Goal: Use online tool/utility: Utilize a website feature to perform a specific function

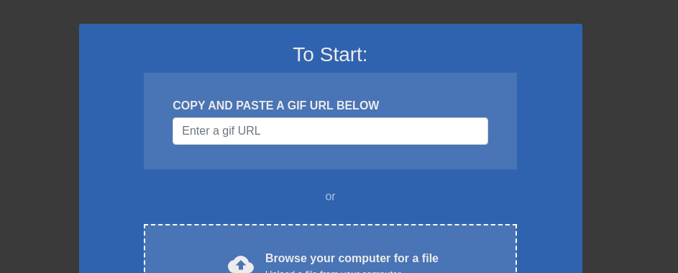
scroll to position [216, 0]
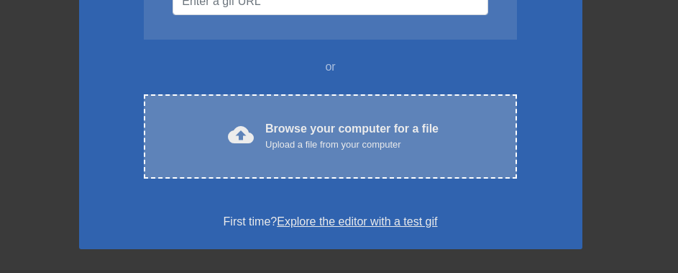
click at [401, 149] on div "Upload a file from your computer" at bounding box center [351, 144] width 173 height 14
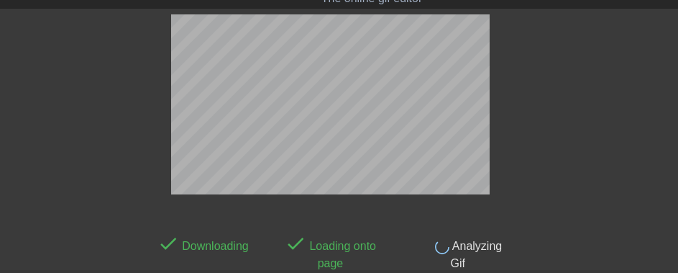
scroll to position [35, 0]
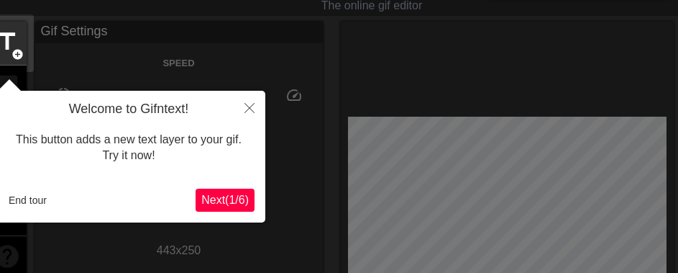
click at [226, 201] on span "Next ( 1 / 6 )" at bounding box center [224, 199] width 47 height 12
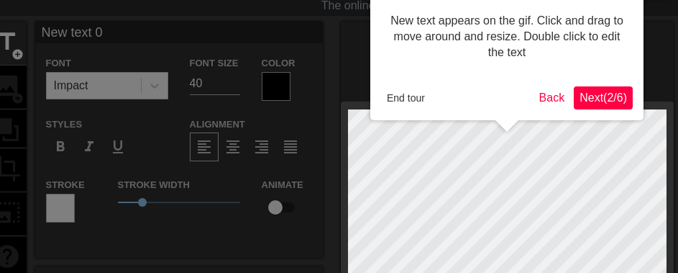
scroll to position [0, 0]
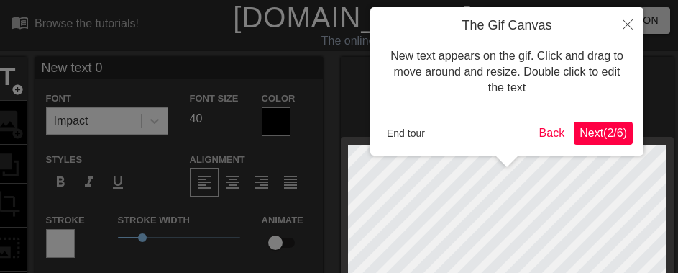
click at [601, 127] on span "Next ( 2 / 6 )" at bounding box center [603, 133] width 47 height 12
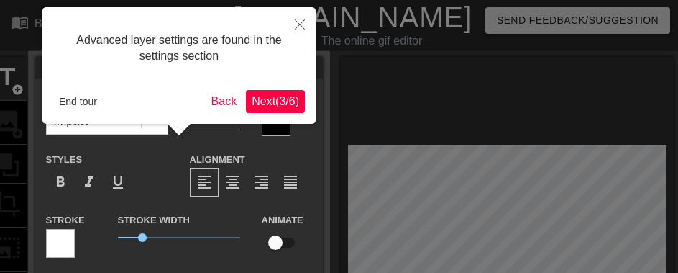
scroll to position [35, 0]
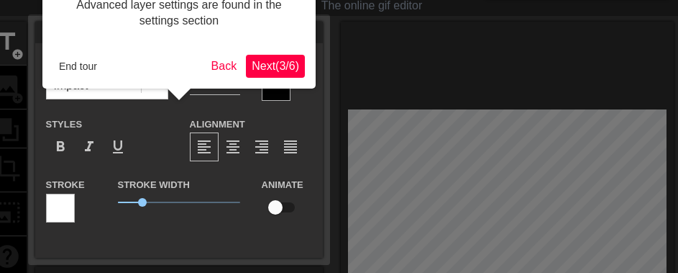
click at [280, 66] on span "Next ( 3 / 6 )" at bounding box center [275, 66] width 47 height 12
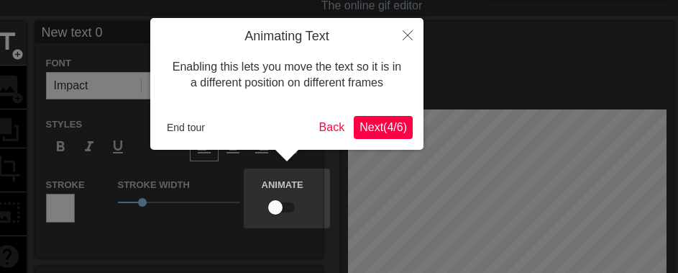
scroll to position [0, 0]
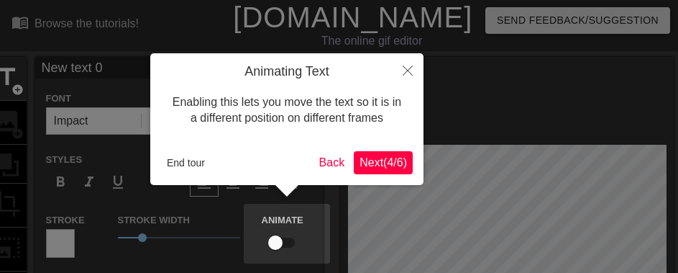
click at [369, 156] on span "Next ( 4 / 6 )" at bounding box center [383, 162] width 47 height 12
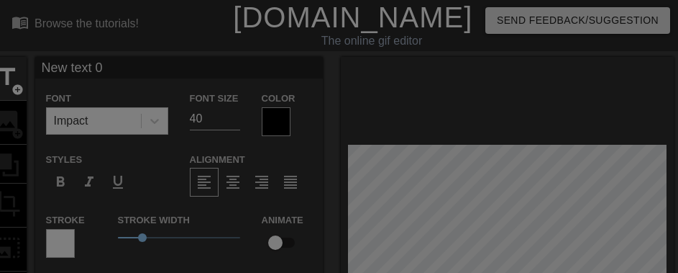
scroll to position [244, 0]
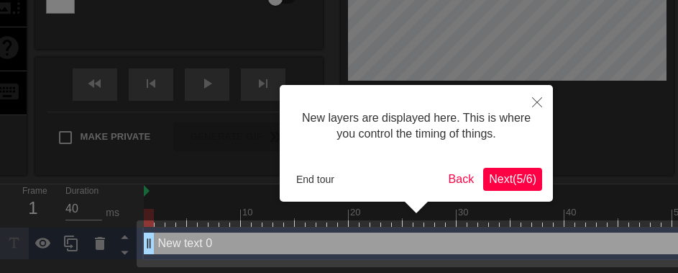
click at [506, 165] on div "New layers are displayed here. This is where you control the timing of things. …" at bounding box center [416, 143] width 273 height 117
click at [507, 173] on span "Next ( 5 / 6 )" at bounding box center [512, 179] width 47 height 12
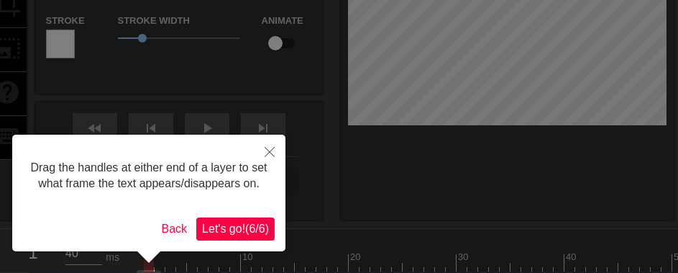
scroll to position [216, 0]
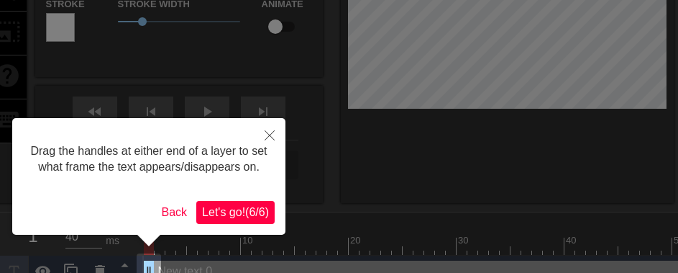
click at [262, 214] on span "Let's go! ( 6 / 6 )" at bounding box center [235, 212] width 67 height 12
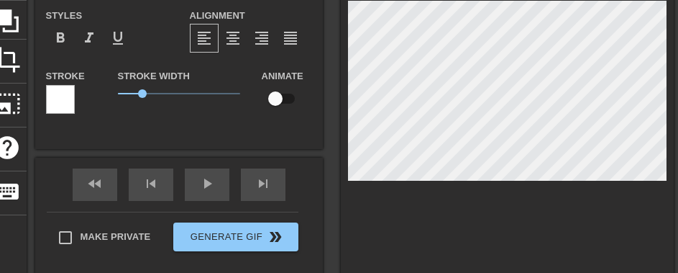
scroll to position [2, 3]
type input "Z"
type textarea "Z"
type input "Zy"
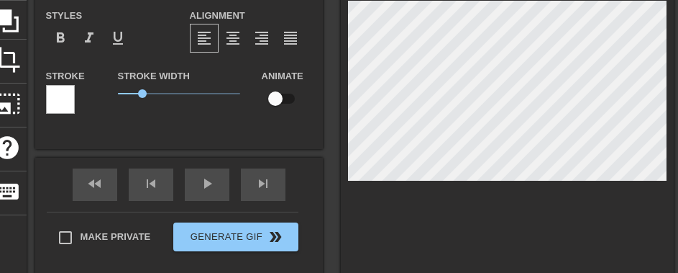
type textarea "Zy"
type input "Zyn"
type textarea "Zyn"
type input "Zyny"
type textarea "Zyny"
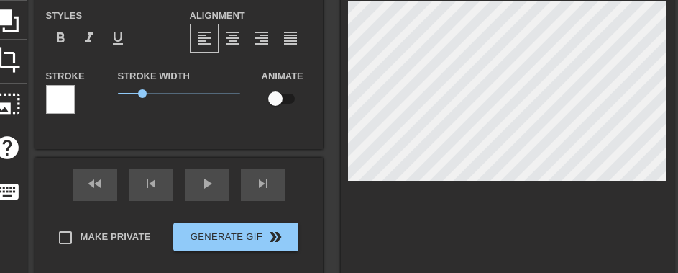
type input "Zynyt"
type textarea "Zynyt"
type input "Zynyth"
type textarea "Zynyth"
type input "Zynythi"
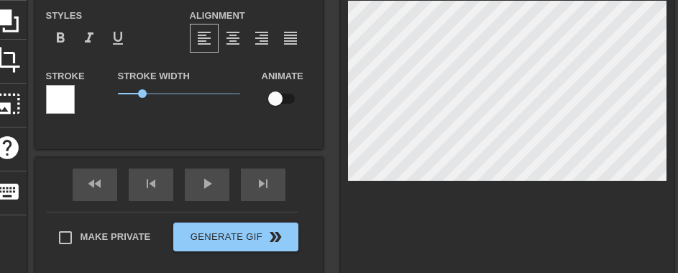
type textarea "Zynythi"
type input "Zynythin"
type textarea "Zynythin"
type input "Zynything"
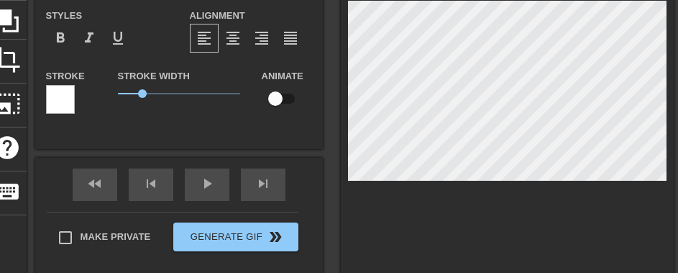
type textarea "Zynything"
type input "Zynything"
type textarea "Zynything"
type input "Zynything i"
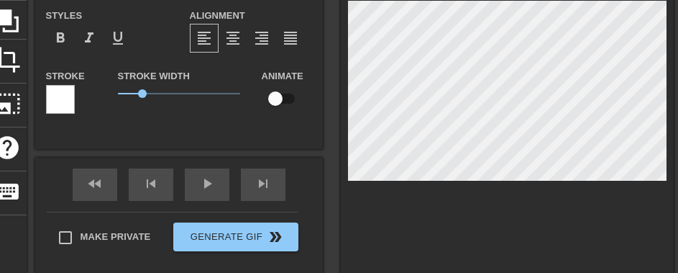
type textarea "Zynything i"
type input "Zynything is"
type textarea "Zynything is"
type input "Zynything is"
type textarea "Zynything is"
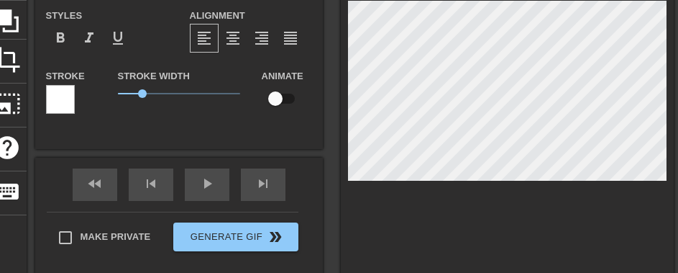
scroll to position [2, 4]
type input "Zynything is p"
type textarea "Zynything is p"
type input "Zynything is po"
type textarea "Zynything is po"
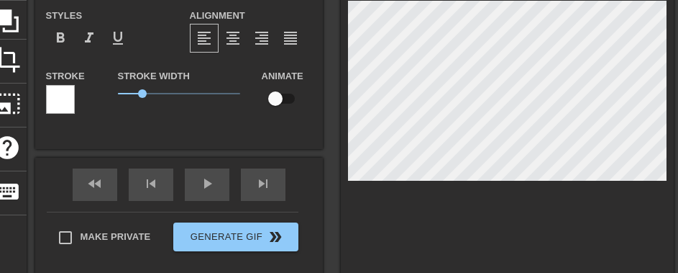
type input "Zynything is pos"
type textarea "Zynything is pos"
type input "Zynything is poss"
type textarea "Zynything is poss"
type input "Zynything is possi"
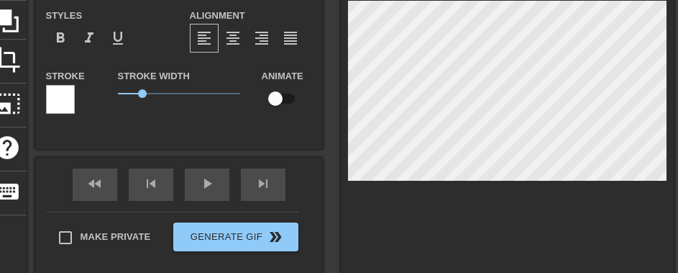
type textarea "Zynything is possi"
type input "Zynything is possib"
type textarea "Zynything is possib"
type input "Zynything is possibl"
type textarea "Zynything is possibl"
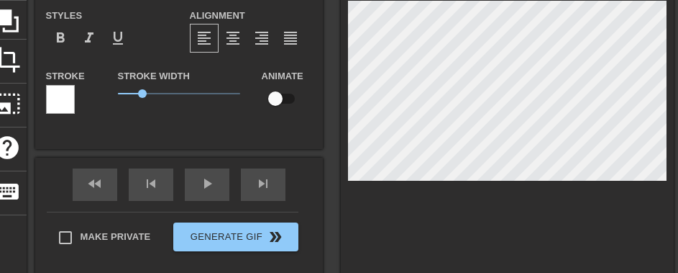
type input "Zynything is possible"
type textarea "Zynything is possible"
type input "Zynything is possible."
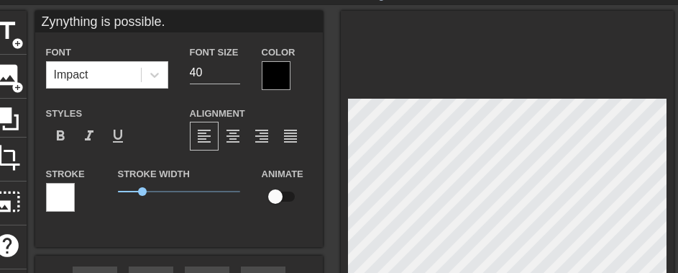
scroll to position [72, 0]
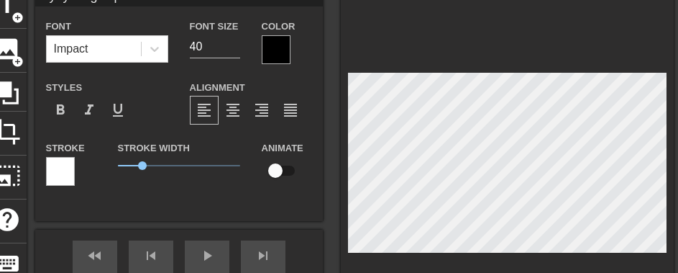
type textarea "Zynything is possible."
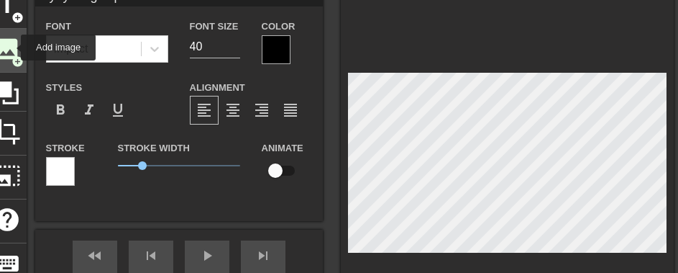
click at [12, 47] on span "image" at bounding box center [7, 48] width 27 height 27
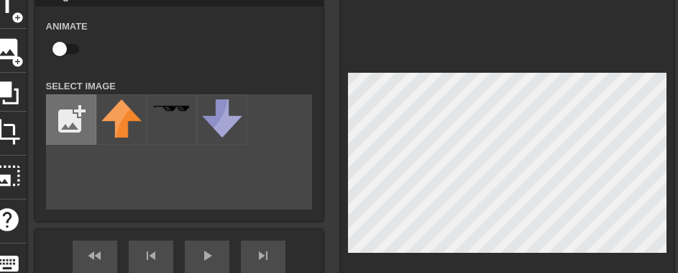
click at [66, 115] on input "file" at bounding box center [71, 119] width 49 height 49
type input "C:\fakepath\zyn_cool.png"
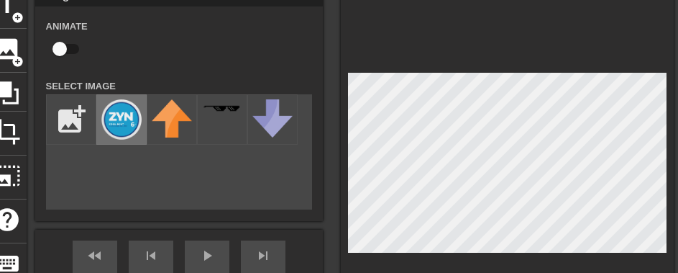
click at [129, 127] on img at bounding box center [121, 119] width 40 height 40
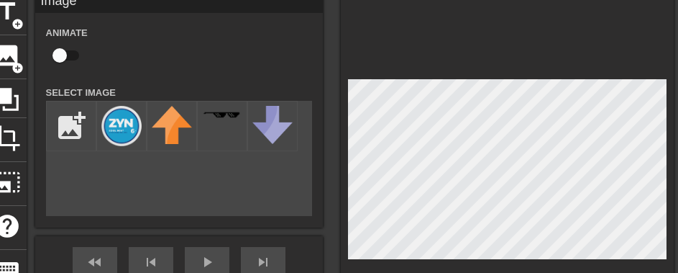
scroll to position [50, 0]
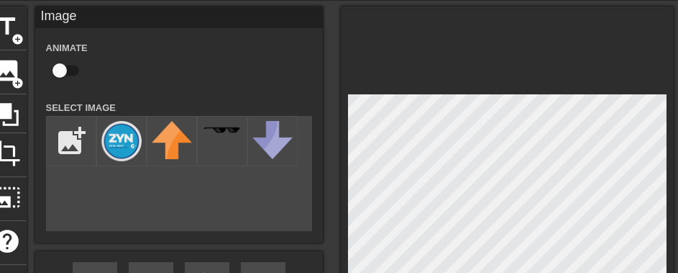
click at [89, 69] on div "Animate" at bounding box center [71, 61] width 72 height 45
click at [73, 69] on input "checkbox" at bounding box center [60, 70] width 82 height 27
checkbox input "true"
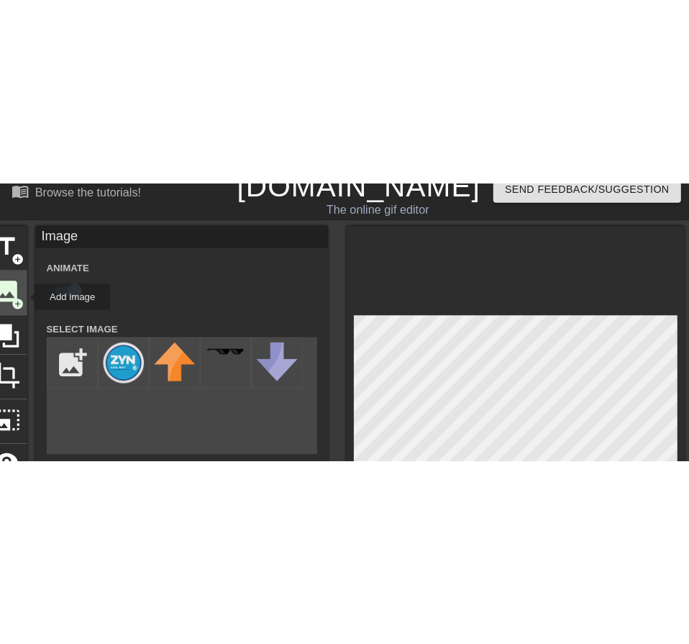
scroll to position [0, 0]
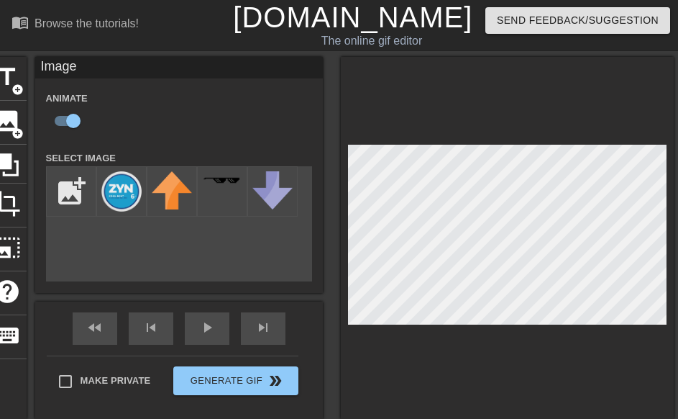
click at [678, 272] on html "menu_book Browse the tutorials! [DOMAIN_NAME] The online gif editor Send Feedba…" at bounding box center [339, 268] width 678 height 536
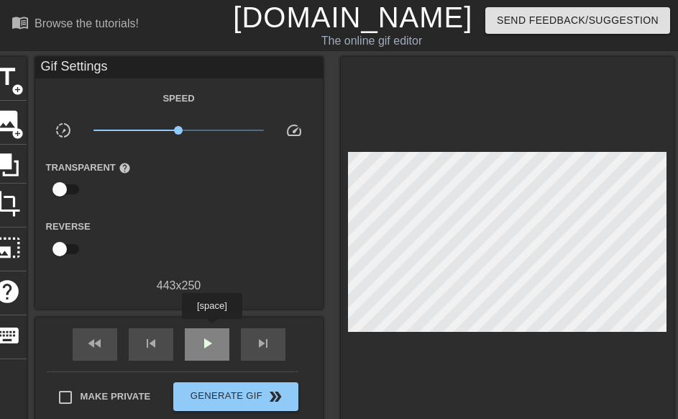
click at [211, 272] on div "play_arrow" at bounding box center [207, 344] width 45 height 32
click at [211, 272] on div "pause" at bounding box center [207, 344] width 45 height 32
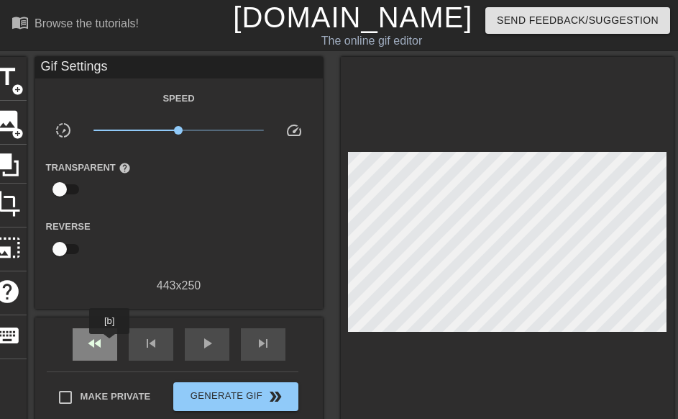
click at [110, 272] on div "fast_rewind" at bounding box center [95, 344] width 45 height 32
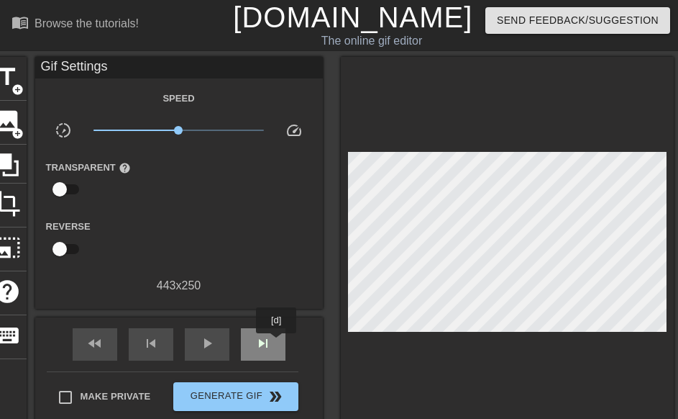
click at [277, 272] on div "skip_next" at bounding box center [263, 344] width 45 height 32
type input "50"
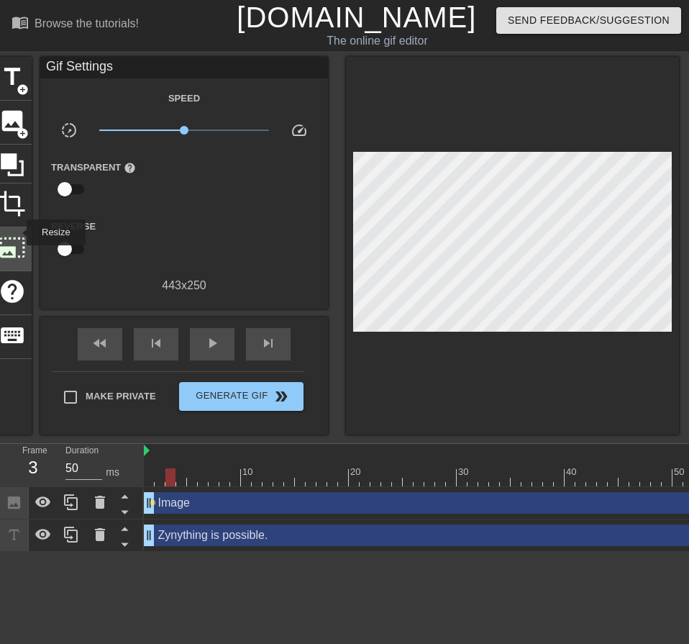
click at [17, 234] on span "photo_size_select_large" at bounding box center [12, 247] width 27 height 27
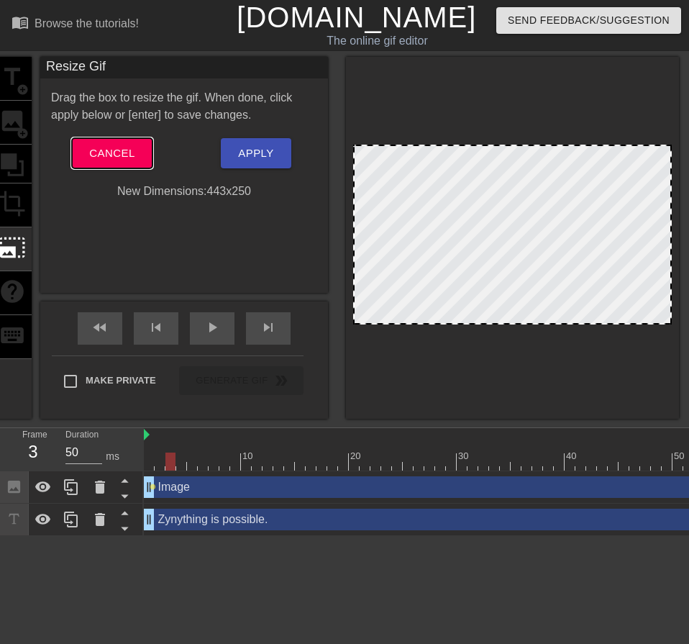
click at [116, 154] on span "Cancel" at bounding box center [111, 153] width 45 height 19
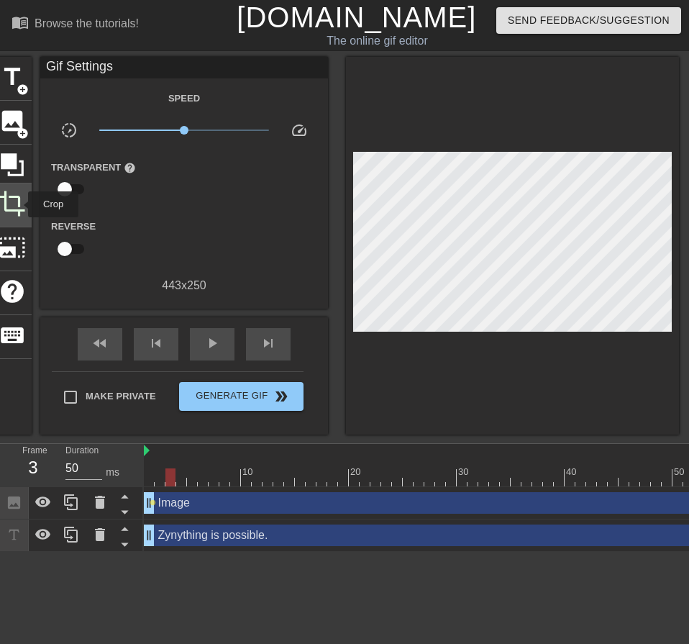
click at [18, 204] on span "crop" at bounding box center [12, 203] width 27 height 27
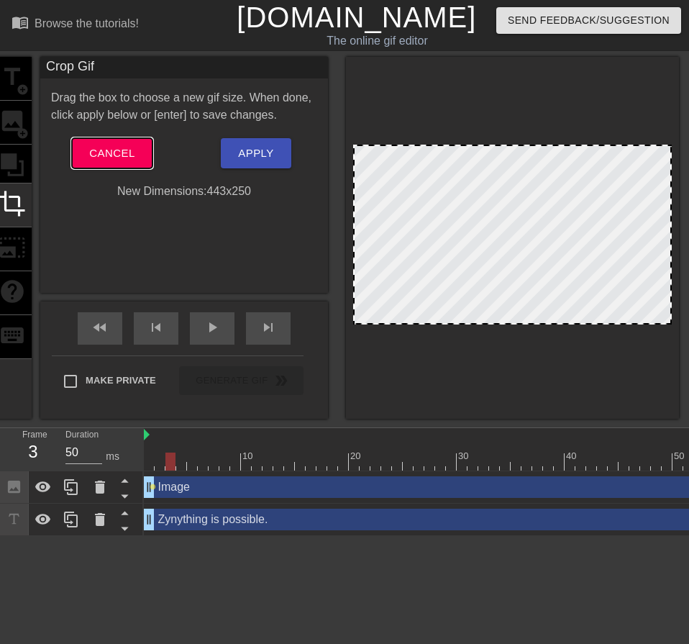
click at [150, 153] on button "Cancel" at bounding box center [112, 153] width 80 height 30
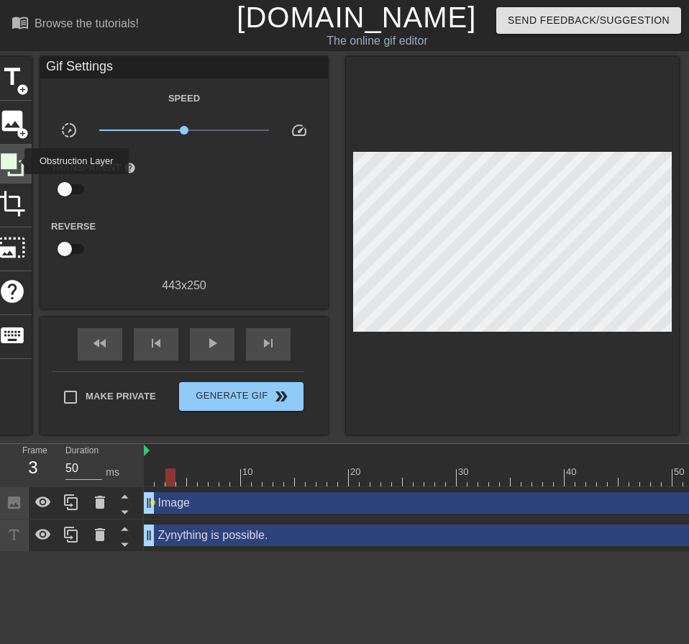
click at [15, 161] on icon at bounding box center [12, 164] width 23 height 23
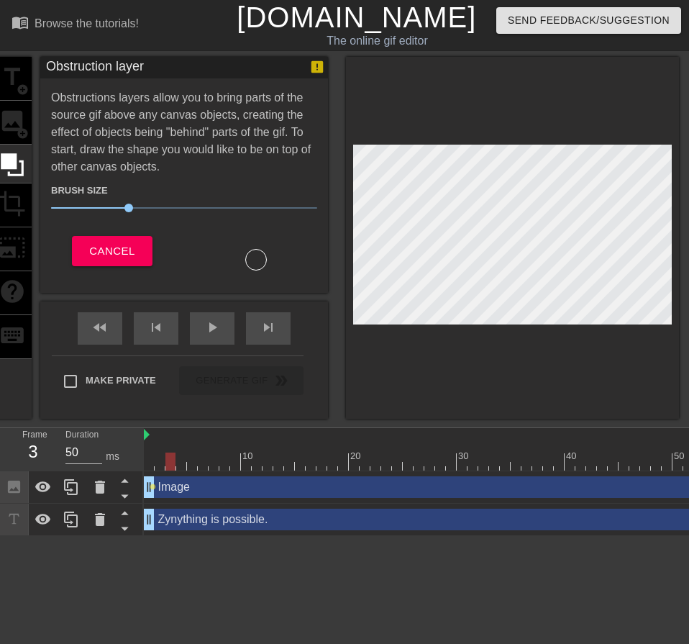
drag, startPoint x: 255, startPoint y: 260, endPoint x: 352, endPoint y: 241, distance: 99.7
click at [350, 242] on div "title add_circle image add_circle crop photo_size_select_large help keyboard Ob…" at bounding box center [336, 238] width 686 height 362
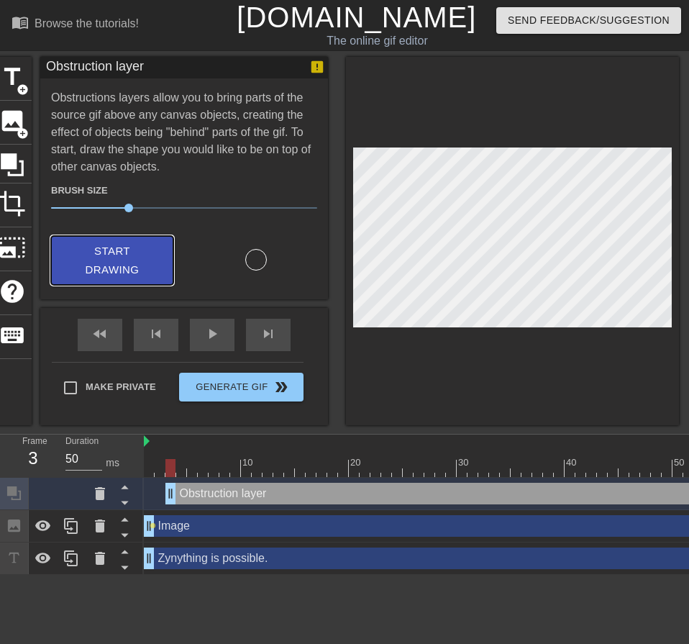
click at [132, 246] on span "Start Drawing" at bounding box center [112, 261] width 88 height 38
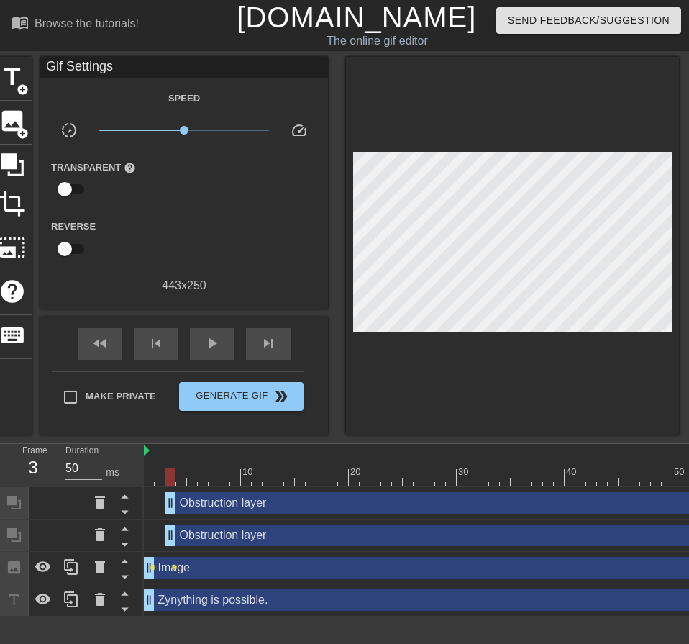
click at [502, 109] on div at bounding box center [512, 246] width 333 height 378
click at [7, 163] on icon at bounding box center [12, 164] width 23 height 23
